Goal: Information Seeking & Learning: Learn about a topic

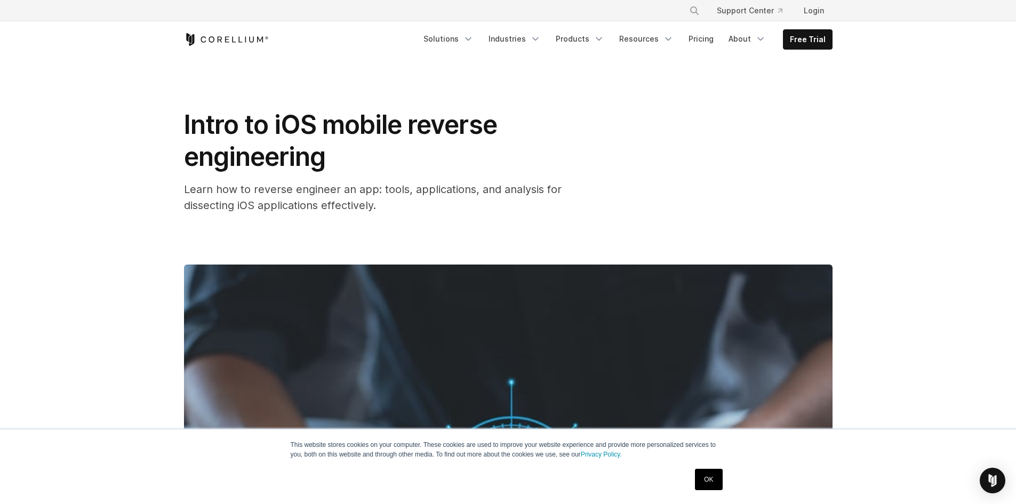
scroll to position [213, 0]
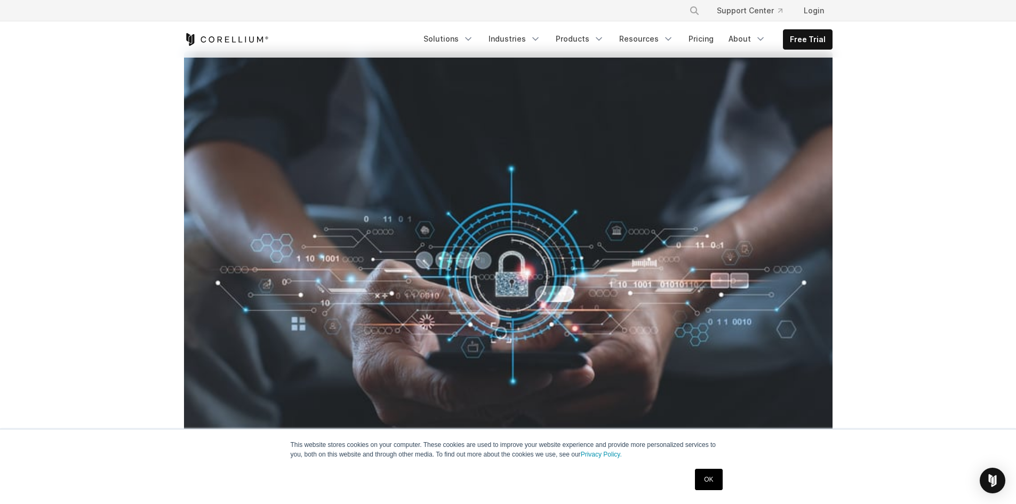
click at [709, 477] on link "OK" at bounding box center [708, 479] width 27 height 21
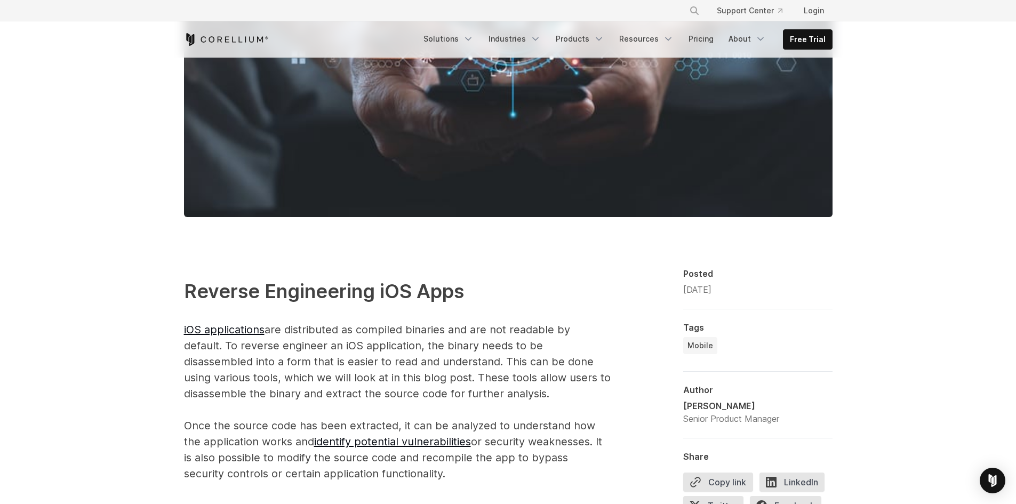
scroll to position [693, 0]
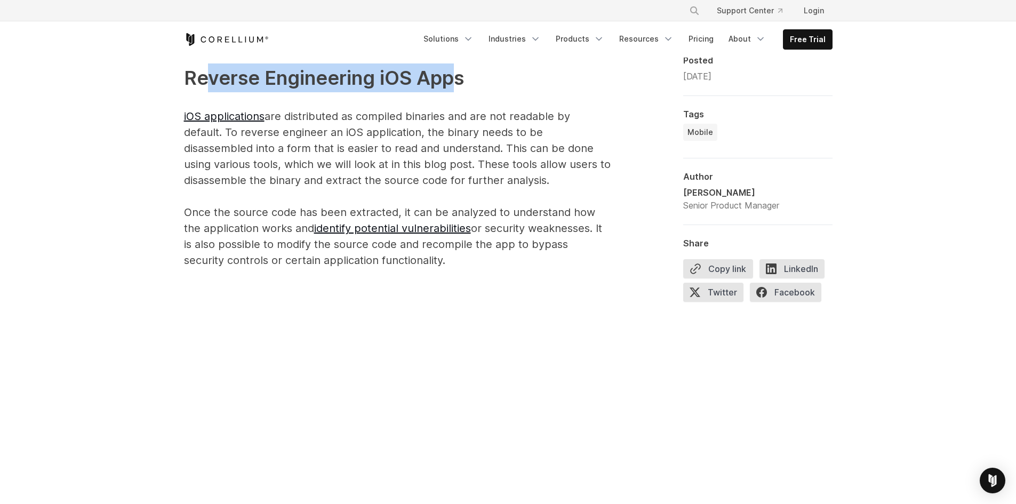
drag, startPoint x: 203, startPoint y: 75, endPoint x: 451, endPoint y: 72, distance: 248.0
click at [451, 72] on span "Reverse Engineering iOS Apps" at bounding box center [324, 77] width 280 height 23
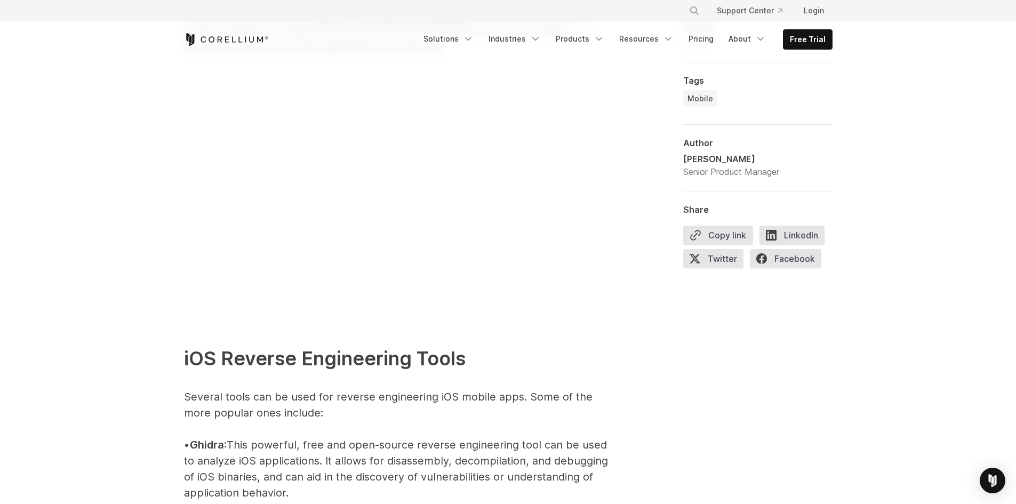
scroll to position [1120, 0]
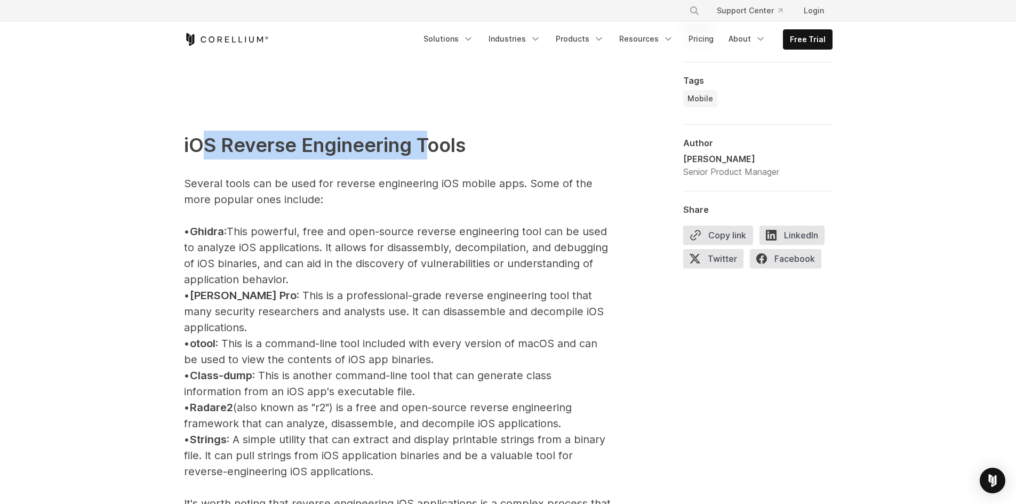
drag, startPoint x: 209, startPoint y: 149, endPoint x: 423, endPoint y: 149, distance: 214.9
click at [423, 149] on span "iOS Reverse Engineering Tools" at bounding box center [325, 144] width 282 height 23
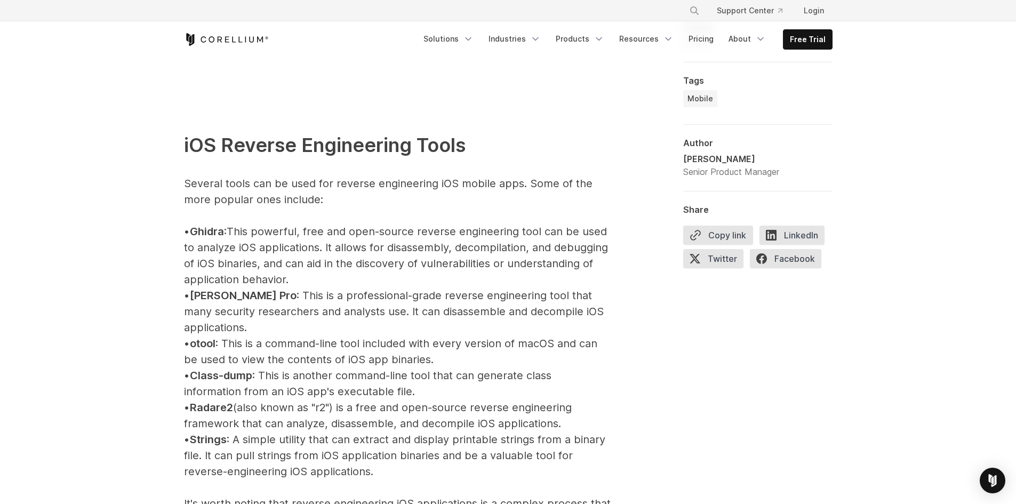
scroll to position [1227, 0]
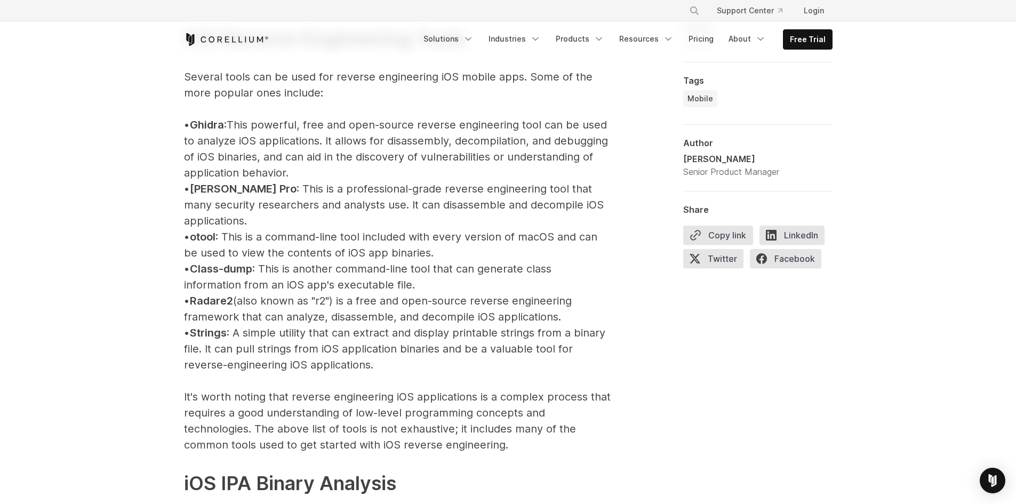
click at [212, 230] on span "otool" at bounding box center [203, 236] width 26 height 13
drag, startPoint x: 212, startPoint y: 223, endPoint x: 470, endPoint y: 227, distance: 258.2
click at [470, 227] on p "iOS Reverse Engineering Tools Several tools can be used for reverse engineering…" at bounding box center [397, 357] width 427 height 730
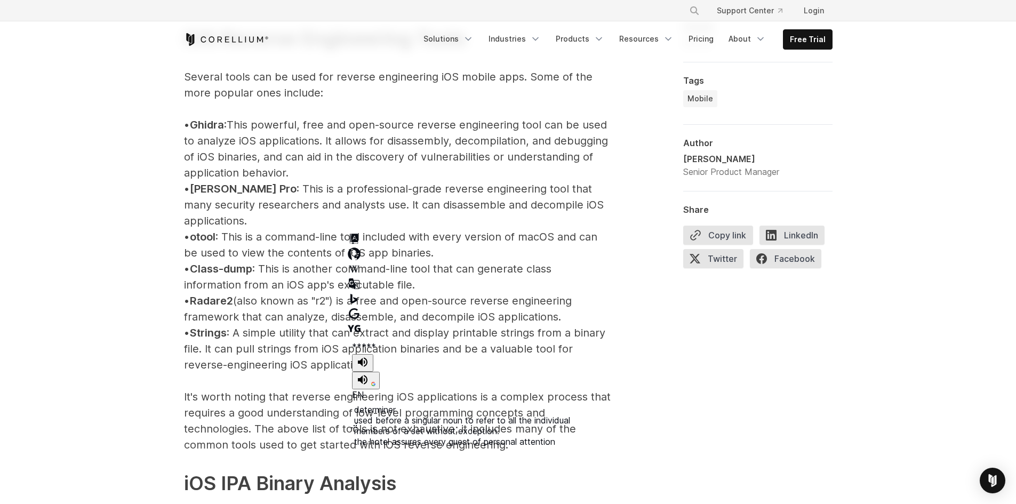
click at [332, 201] on p "iOS Reverse Engineering Tools Several tools can be used for reverse engineering…" at bounding box center [397, 357] width 427 height 730
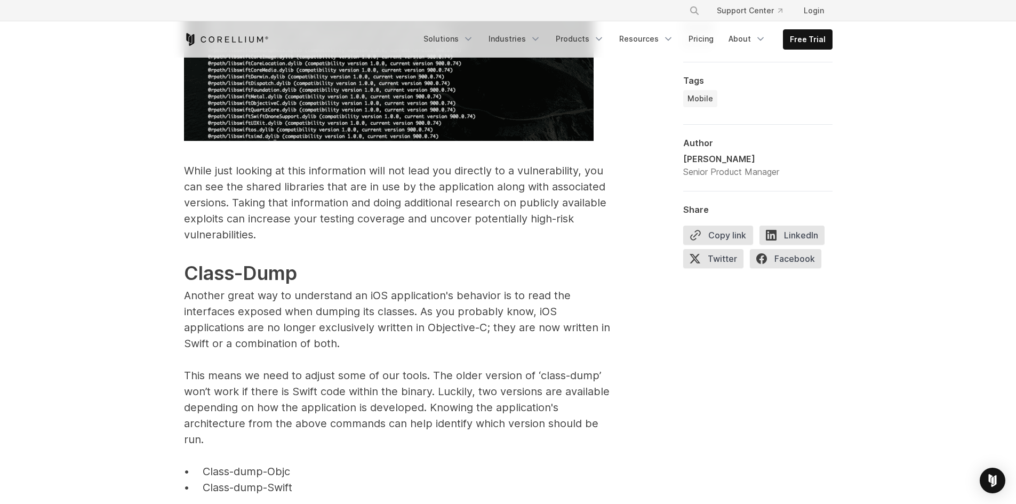
scroll to position [2987, 0]
